Goal: Check status: Check status

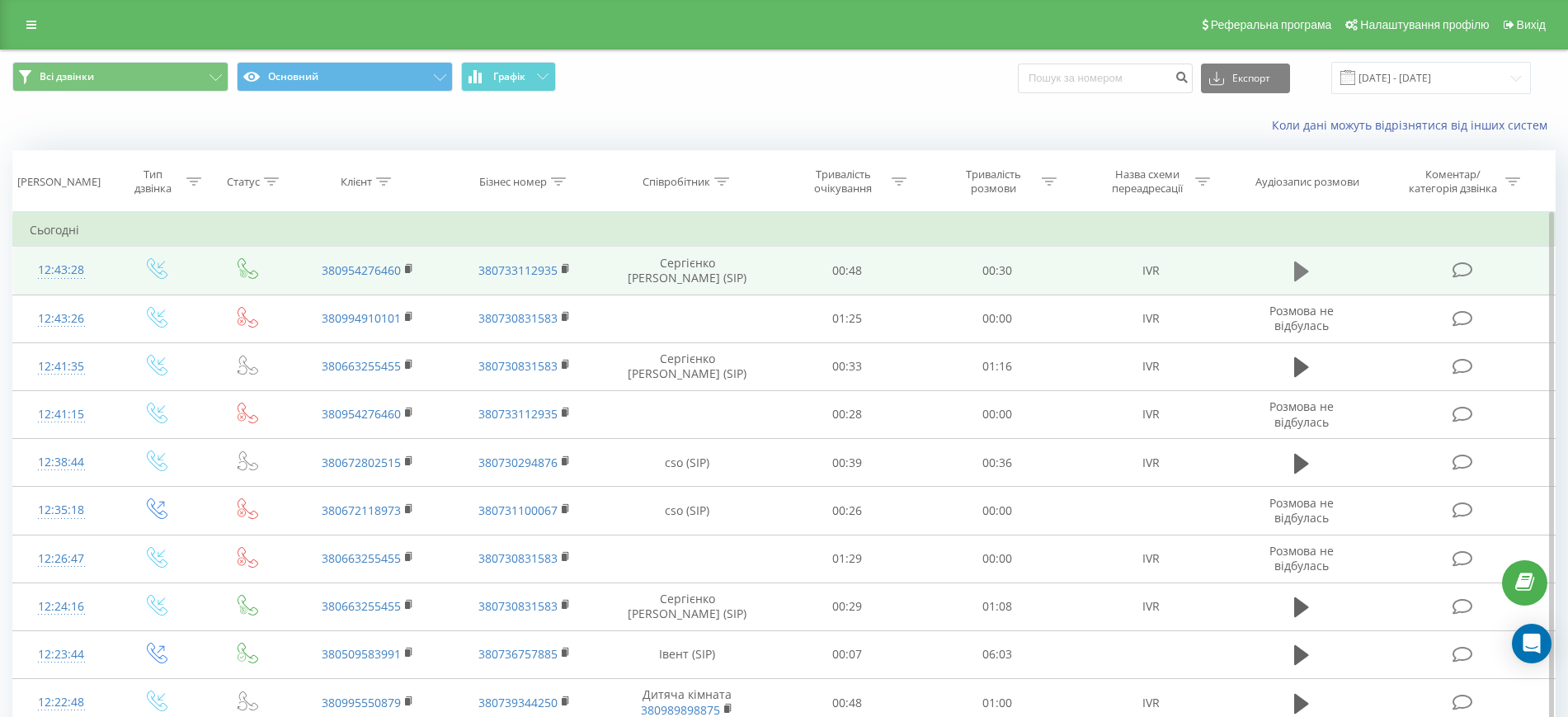
click at [1309, 268] on icon at bounding box center [1301, 271] width 15 height 23
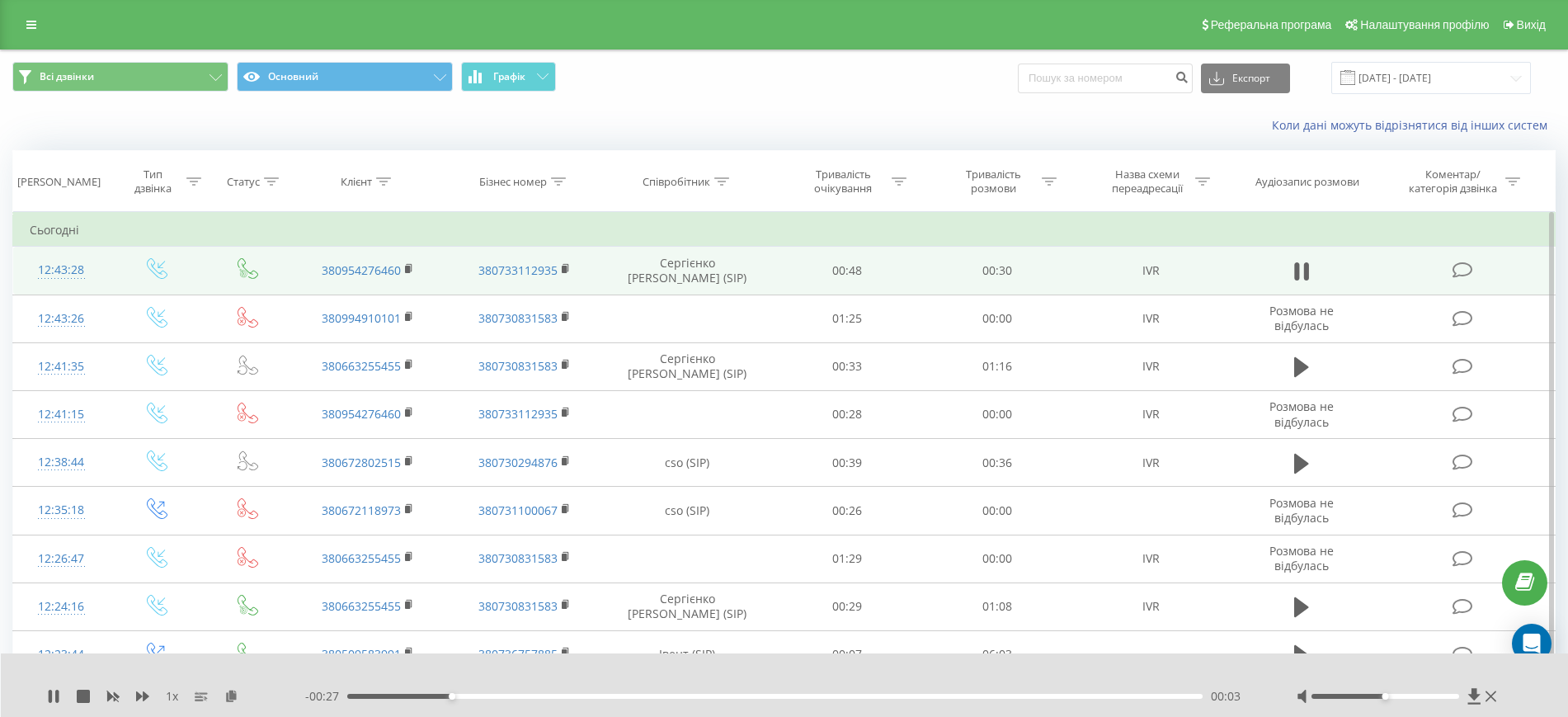
click at [1454, 692] on div at bounding box center [1398, 696] width 203 height 17
click at [1452, 695] on div at bounding box center [1384, 697] width 148 height 5
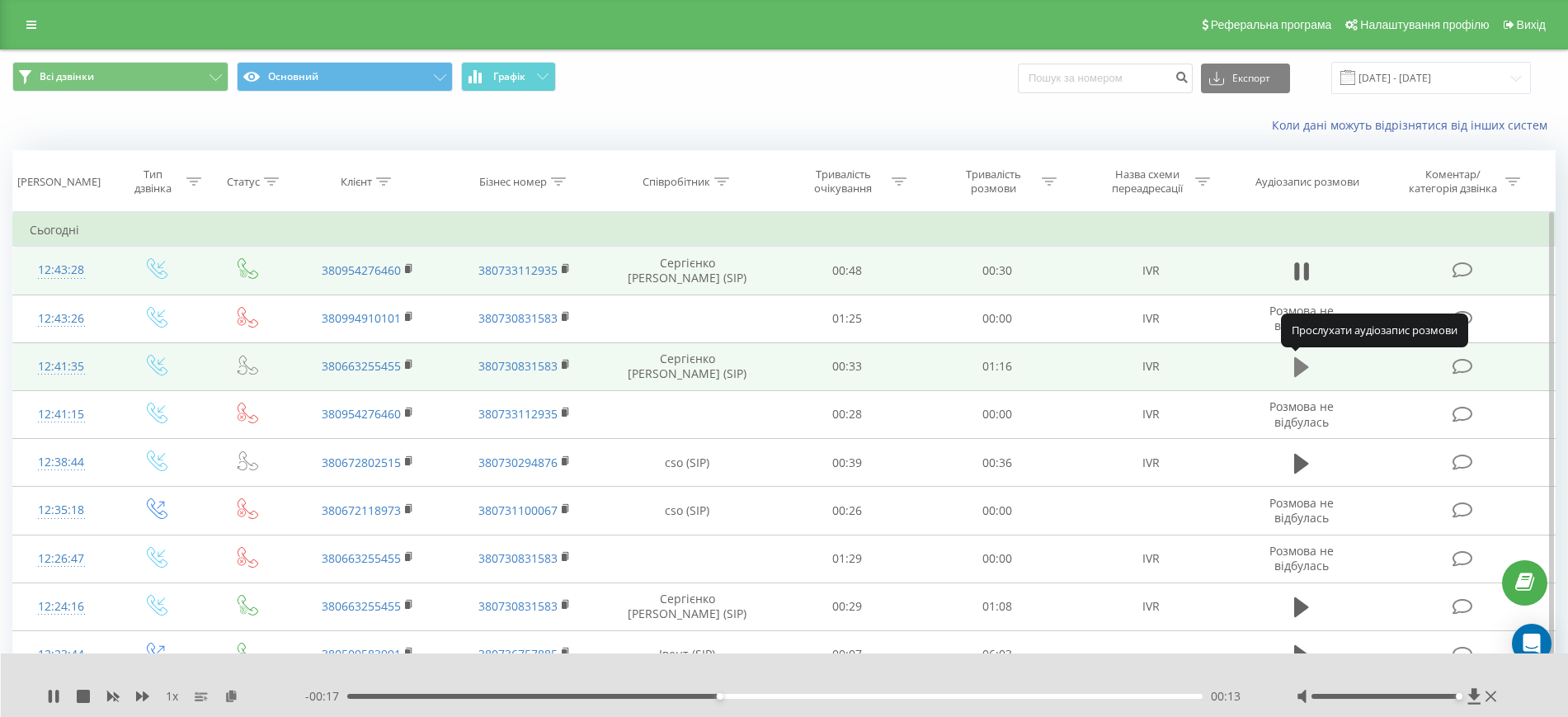
click at [1297, 368] on icon at bounding box center [1301, 367] width 15 height 19
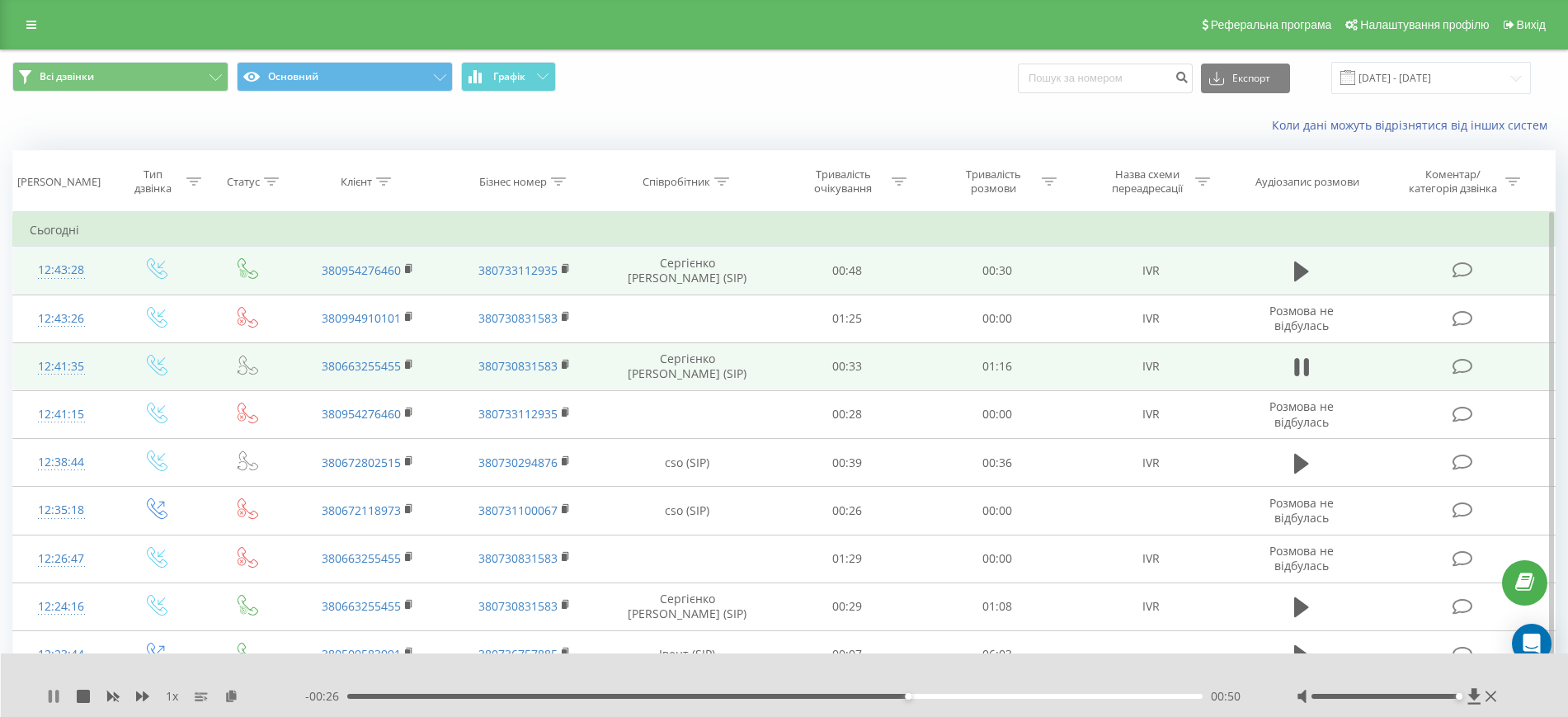
click at [49, 693] on icon at bounding box center [50, 696] width 4 height 13
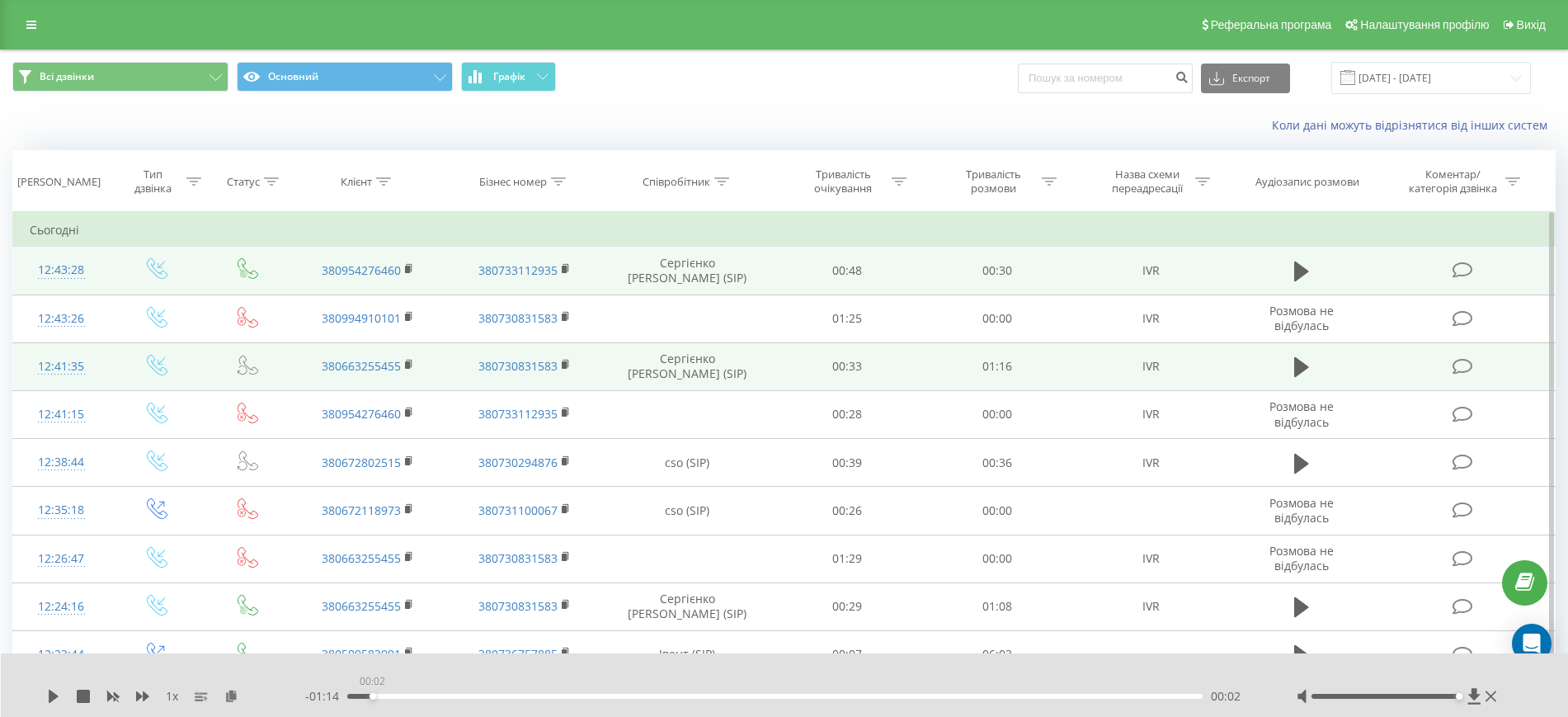
click at [372, 695] on div "00:02" at bounding box center [775, 697] width 856 height 5
click at [52, 693] on icon at bounding box center [53, 696] width 10 height 13
click at [52, 693] on icon at bounding box center [50, 696] width 4 height 13
click at [1489, 698] on icon at bounding box center [1490, 696] width 11 height 13
